Goal: Information Seeking & Learning: Learn about a topic

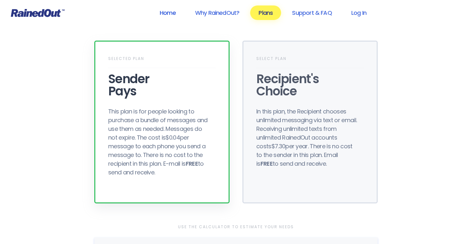
click at [162, 12] on link "Home" at bounding box center [167, 12] width 33 height 15
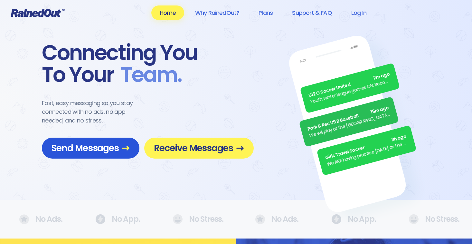
click at [86, 148] on span "Send Messages" at bounding box center [91, 147] width 78 height 11
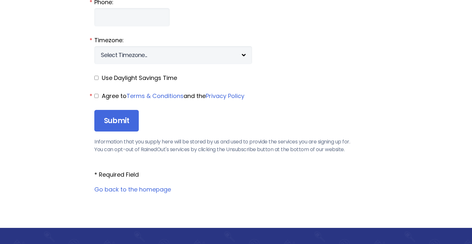
scroll to position [875, 0]
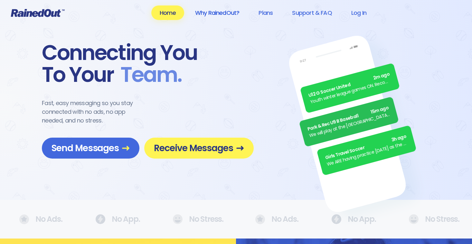
click at [221, 11] on link "Why RainedOut?" at bounding box center [217, 12] width 61 height 15
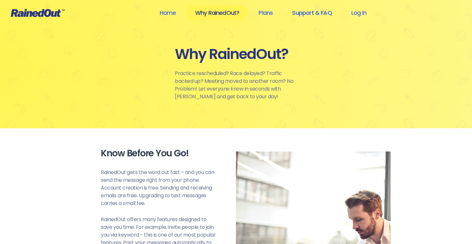
click at [304, 12] on link "Support & FAQ" at bounding box center [312, 12] width 56 height 15
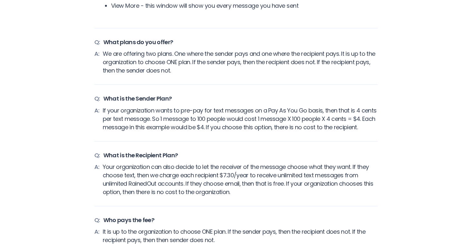
scroll to position [2823, 0]
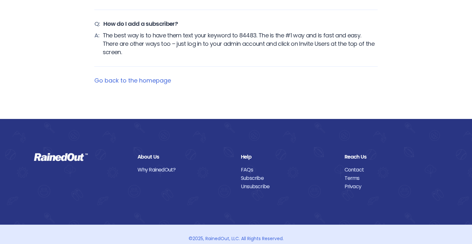
click at [357, 166] on link "Contact" at bounding box center [392, 170] width 94 height 8
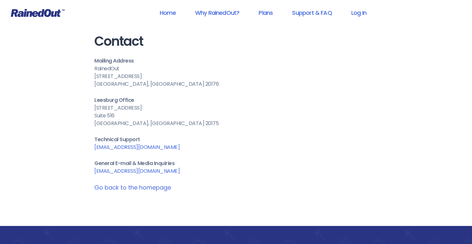
click at [117, 189] on link "Go back to the homepage" at bounding box center [132, 187] width 77 height 8
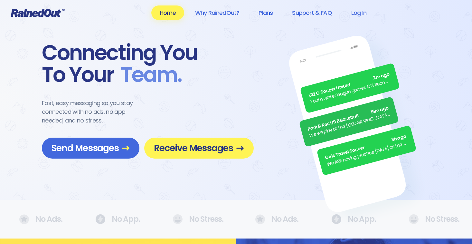
click at [266, 11] on link "Plans" at bounding box center [265, 12] width 31 height 15
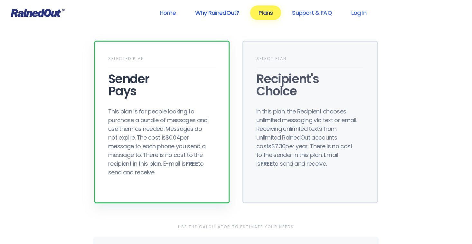
click at [232, 14] on link "Why RainedOut?" at bounding box center [217, 12] width 61 height 15
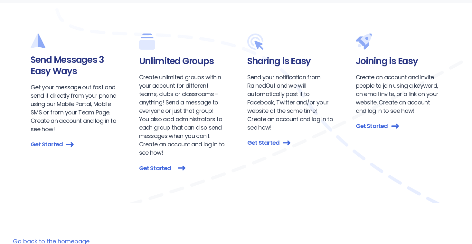
scroll to position [1022, 0]
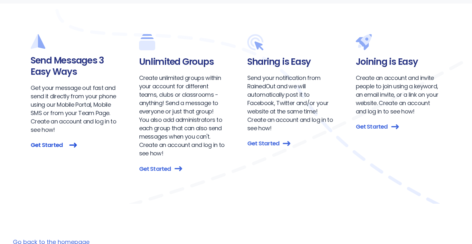
click at [39, 144] on link "Get Started" at bounding box center [74, 145] width 86 height 9
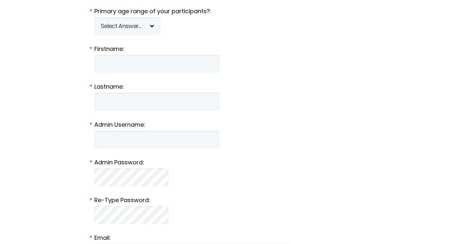
scroll to position [107, 0]
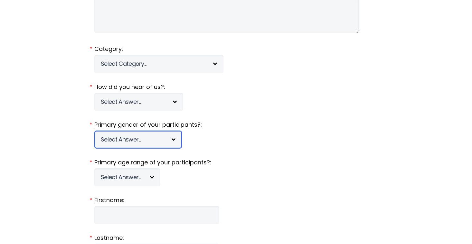
click at [144, 140] on select "Select Answer... [DEMOGRAPHIC_DATA] [DEMOGRAPHIC_DATA] Co-ed" at bounding box center [138, 140] width 88 height 18
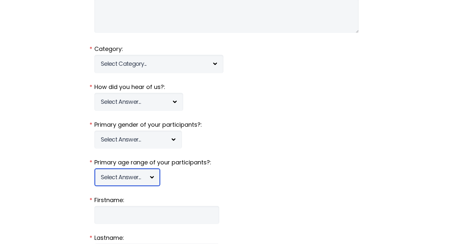
click at [126, 175] on select "Select Answer... Under 5 6-7 8-9 [PHONE_NUMBER] [PHONE_NUMBER] 18-20 21+ Mixed" at bounding box center [127, 177] width 66 height 18
click at [120, 121] on label "Primary gender of your participants?:" at bounding box center [236, 125] width 284 height 8
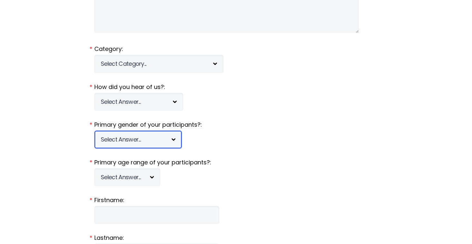
click at [123, 139] on select "Select Answer... [DEMOGRAPHIC_DATA] [DEMOGRAPHIC_DATA] Co-ed" at bounding box center [138, 140] width 88 height 18
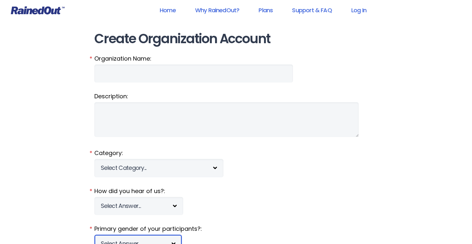
scroll to position [0, 0]
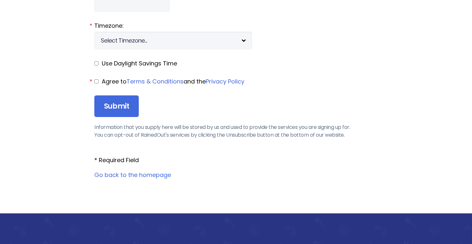
scroll to position [833, 0]
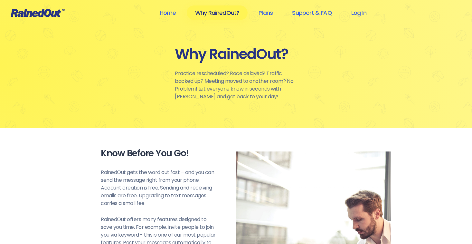
click at [41, 12] on icon at bounding box center [38, 13] width 54 height 8
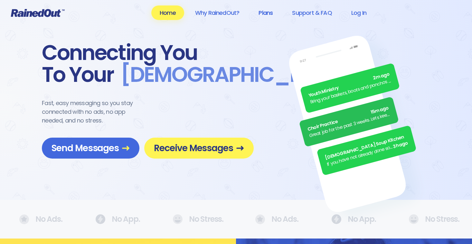
click at [268, 9] on link "Plans" at bounding box center [265, 12] width 31 height 15
